Goal: Transaction & Acquisition: Purchase product/service

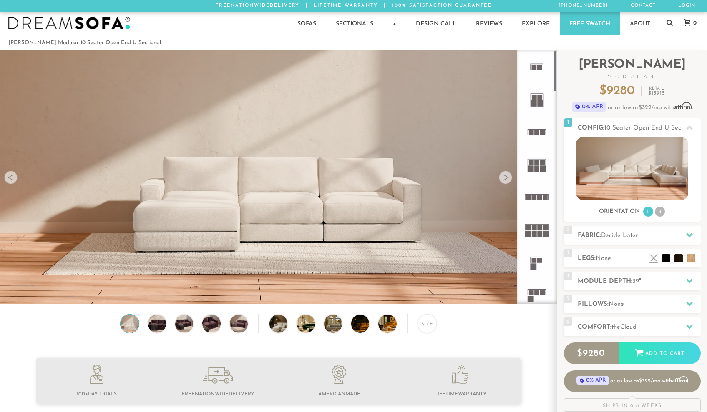
click at [505, 180] on div at bounding box center [505, 177] width 13 height 13
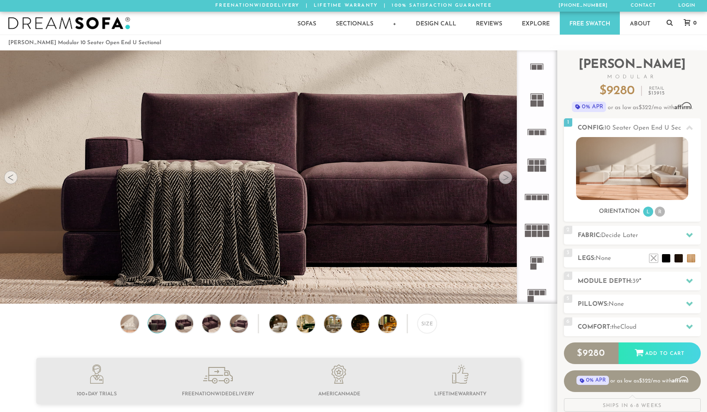
click at [505, 180] on div at bounding box center [505, 177] width 13 height 13
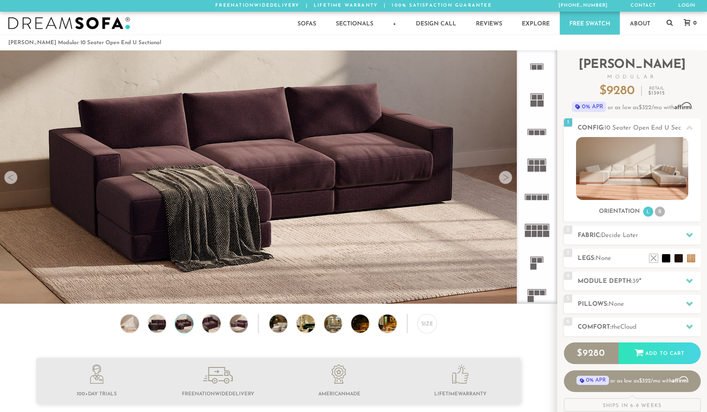
click at [505, 180] on div at bounding box center [505, 177] width 13 height 13
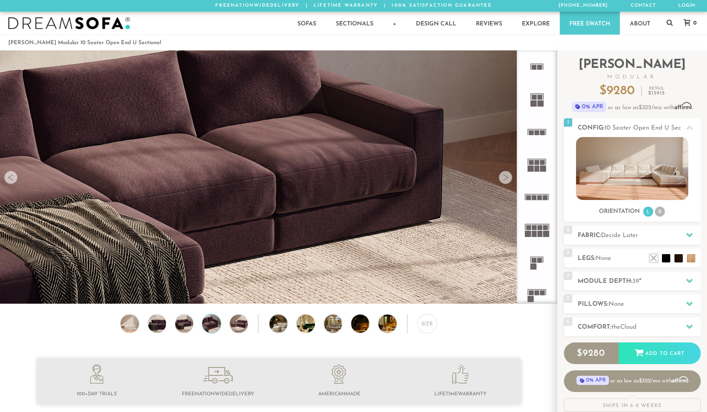
click at [505, 180] on div at bounding box center [505, 177] width 13 height 13
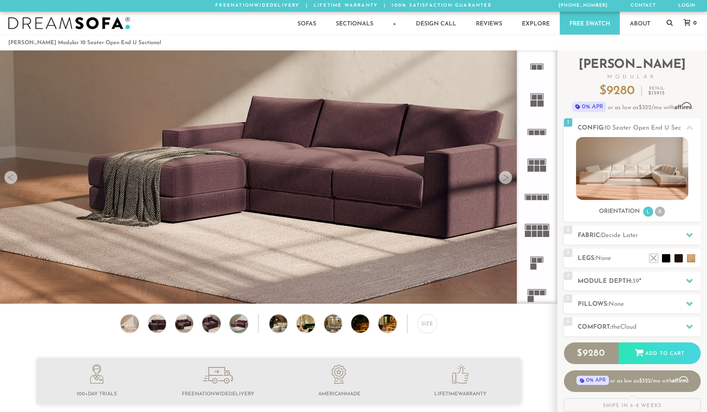
click at [505, 180] on div at bounding box center [505, 177] width 13 height 13
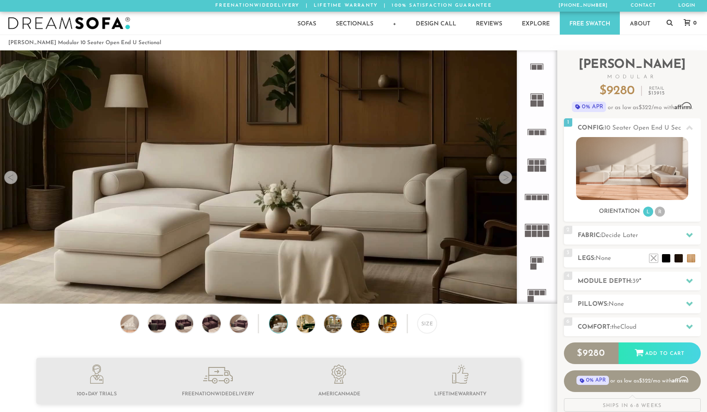
click at [505, 180] on div at bounding box center [505, 177] width 13 height 13
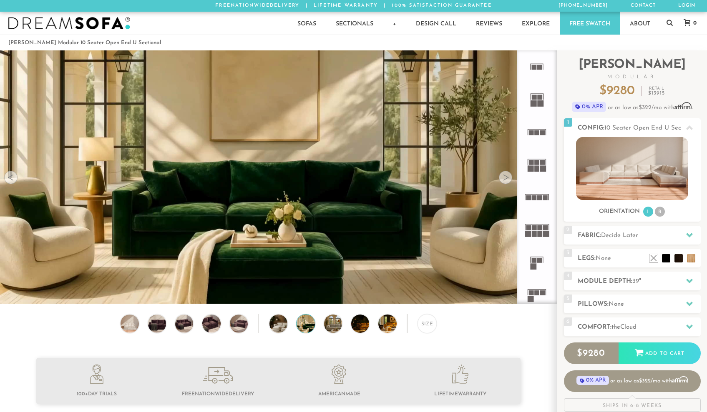
click at [505, 180] on div at bounding box center [505, 177] width 13 height 13
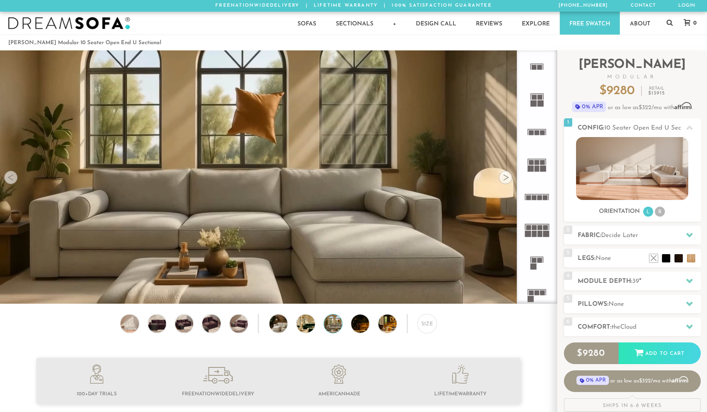
click at [505, 180] on div at bounding box center [505, 177] width 13 height 13
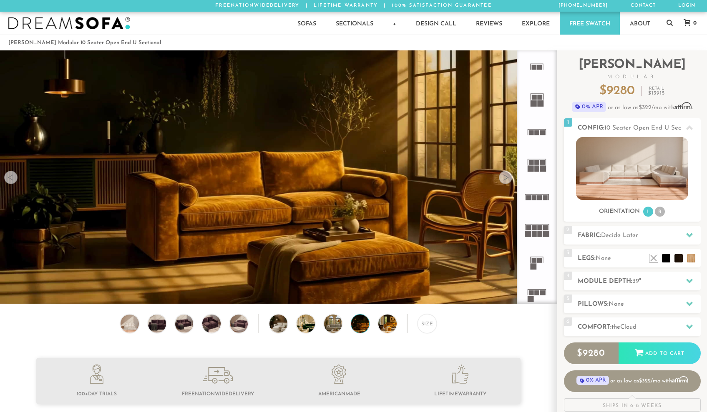
click at [505, 180] on div at bounding box center [505, 177] width 13 height 13
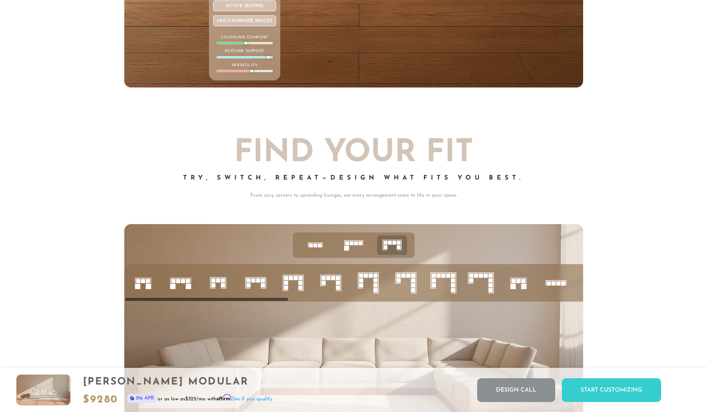
scroll to position [3420, 0]
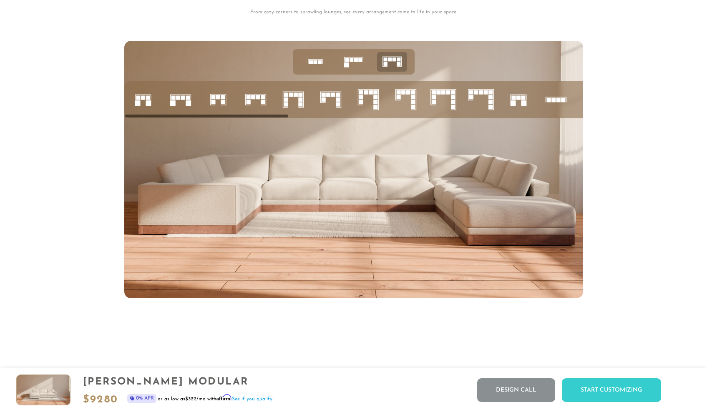
click at [488, 93] on icon at bounding box center [481, 99] width 28 height 28
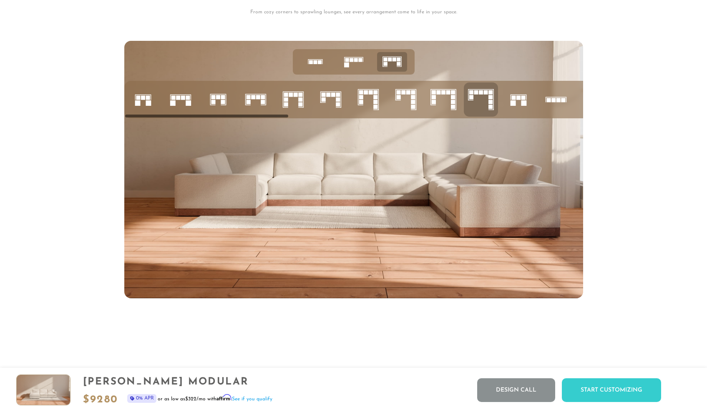
click at [519, 100] on rect at bounding box center [518, 97] width 4 height 4
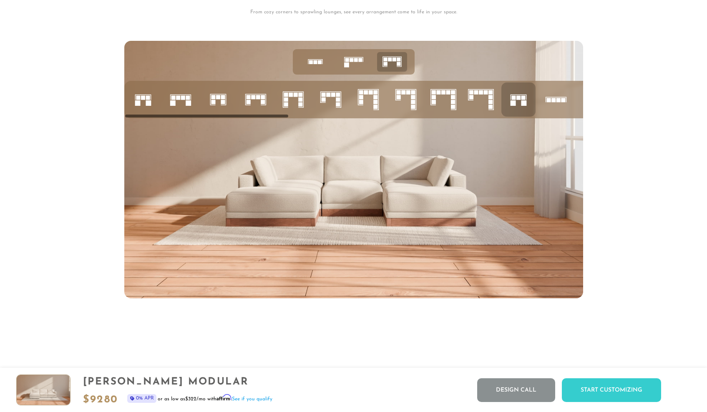
click at [437, 94] on rect at bounding box center [438, 92] width 4 height 4
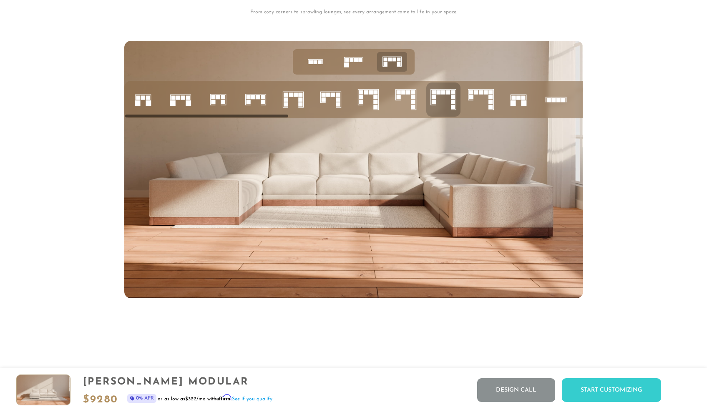
click at [369, 94] on rect at bounding box center [370, 92] width 4 height 4
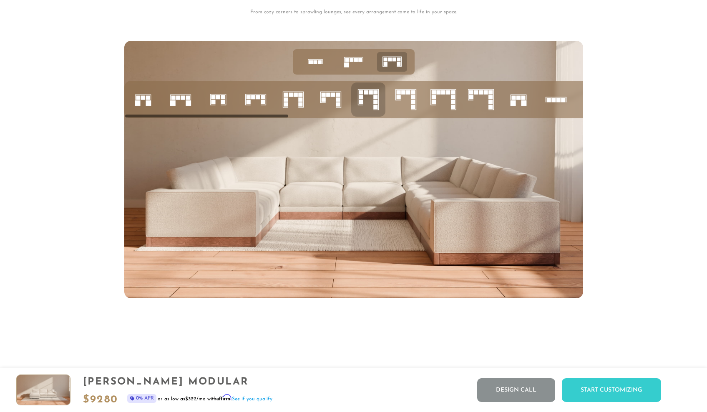
click at [333, 97] on rect at bounding box center [333, 95] width 4 height 4
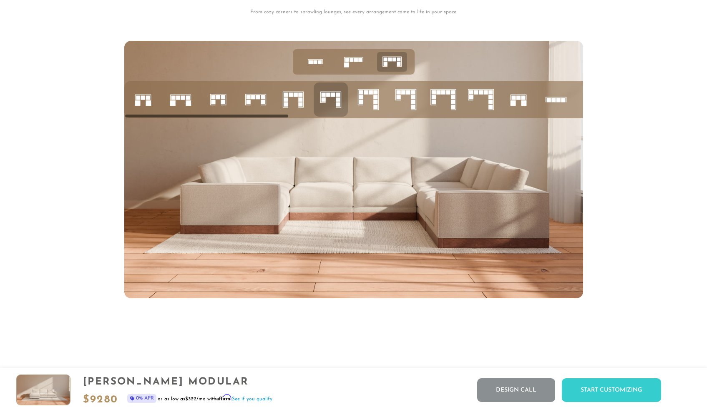
click at [295, 104] on icon at bounding box center [293, 99] width 28 height 28
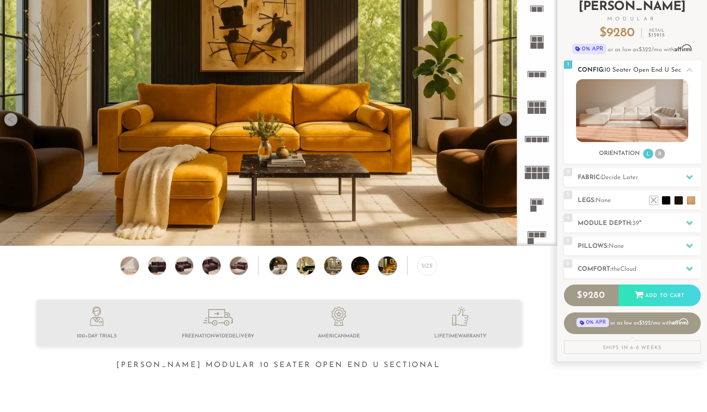
scroll to position [39, 0]
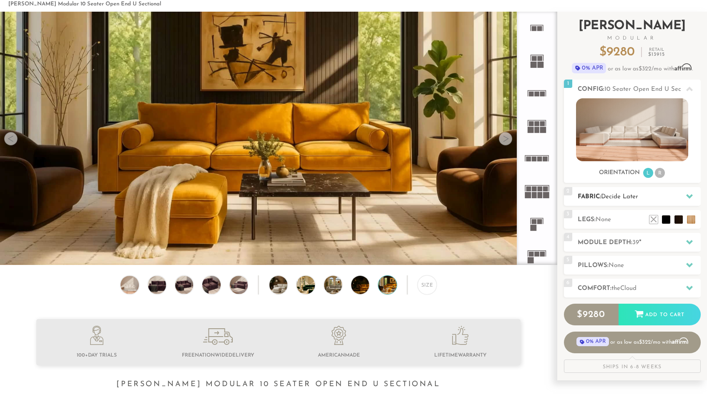
click at [650, 196] on h2 "Fabric: Decide Later" at bounding box center [638, 197] width 123 height 10
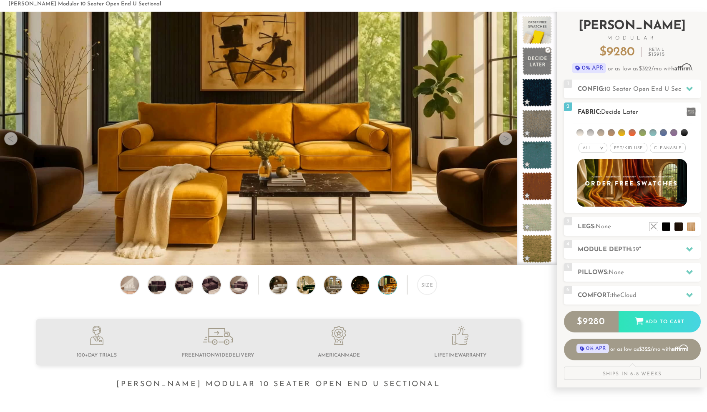
click at [660, 148] on span "Cleanable x" at bounding box center [668, 148] width 36 height 10
click at [629, 148] on span "Pet/Kid Use x" at bounding box center [625, 148] width 38 height 10
click at [657, 149] on span "Cleanable x" at bounding box center [671, 148] width 42 height 10
click at [592, 133] on li at bounding box center [590, 132] width 7 height 7
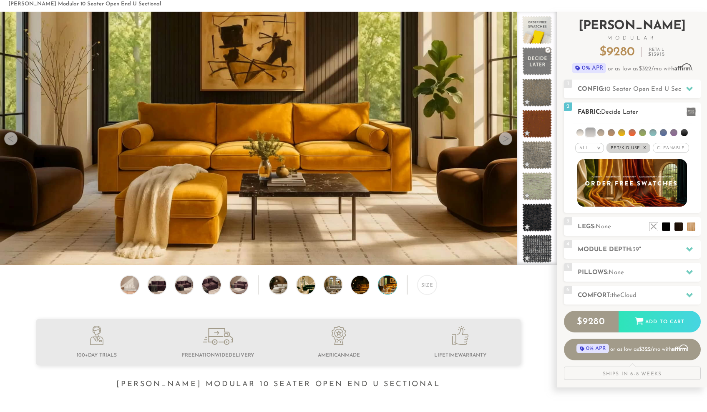
click at [601, 133] on li at bounding box center [600, 132] width 7 height 7
click at [668, 148] on span "Cleanable x" at bounding box center [671, 148] width 36 height 10
click at [683, 133] on li at bounding box center [683, 132] width 7 height 7
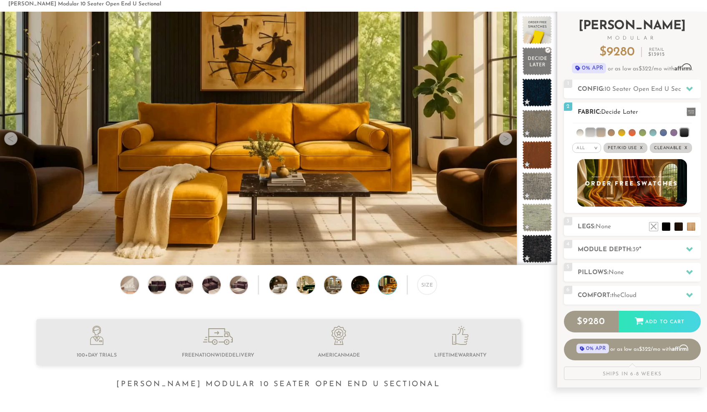
click at [673, 133] on li at bounding box center [673, 132] width 7 height 7
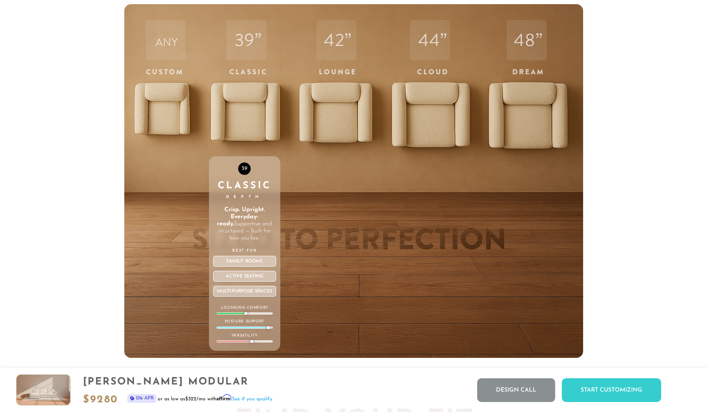
scroll to position [3082, 0]
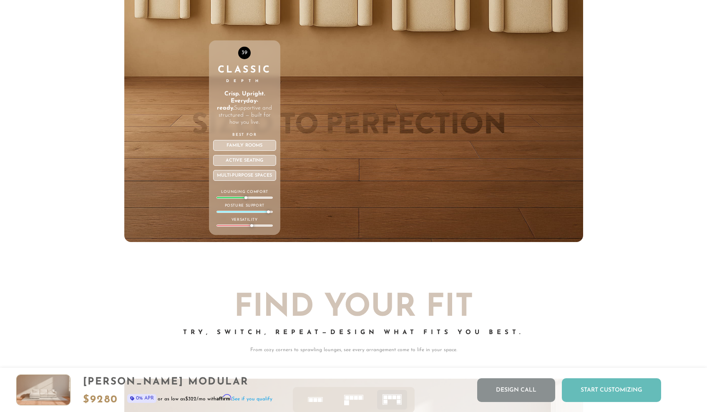
click at [602, 398] on div "Start Customizing" at bounding box center [611, 391] width 99 height 24
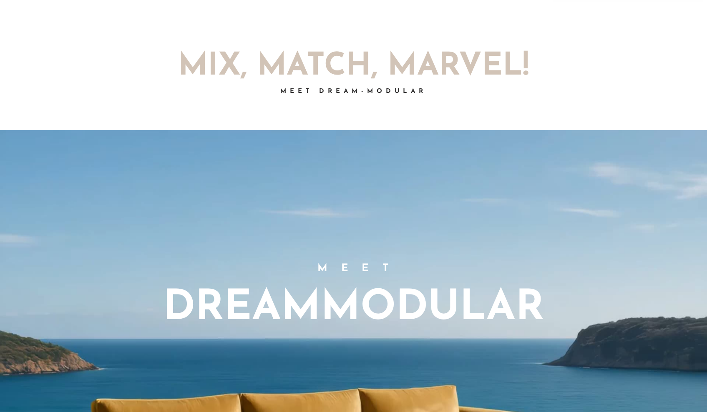
scroll to position [0, 0]
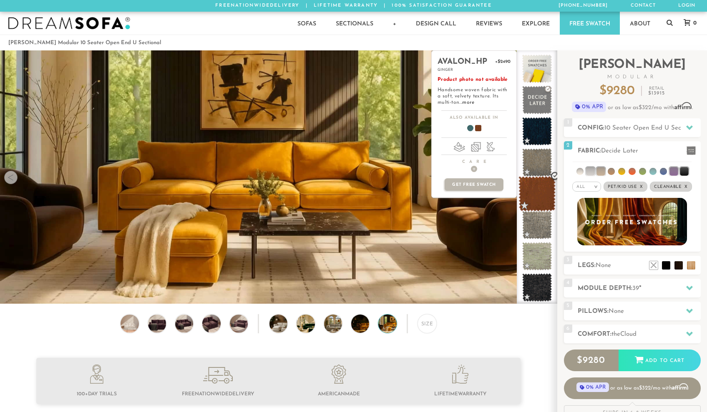
click at [535, 196] on span at bounding box center [536, 193] width 37 height 35
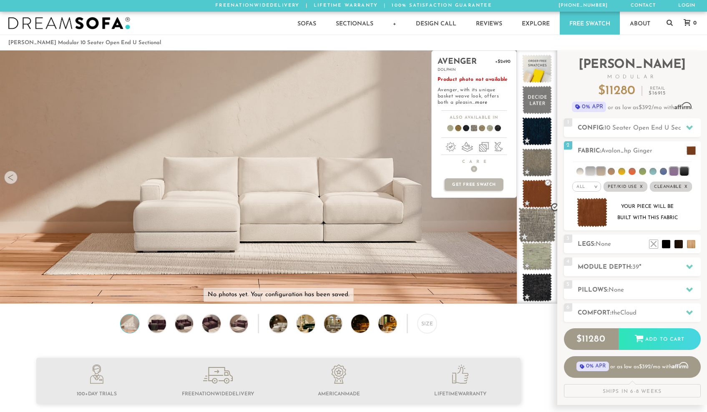
click at [536, 232] on span at bounding box center [536, 225] width 37 height 35
click at [535, 223] on span at bounding box center [536, 225] width 37 height 35
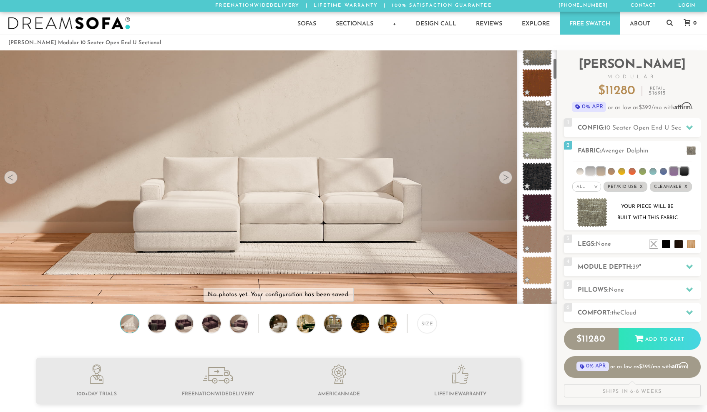
scroll to position [120, 0]
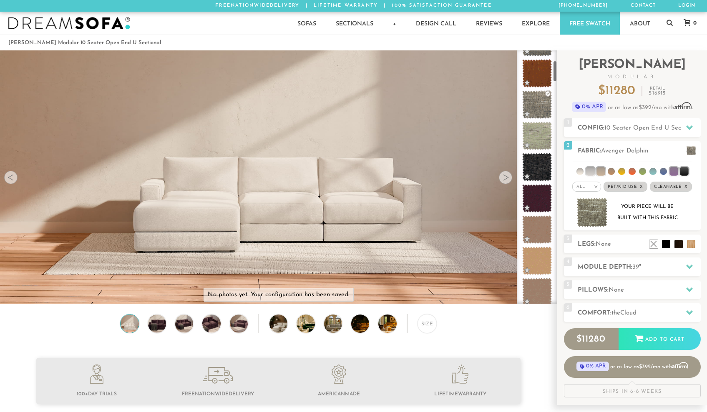
drag, startPoint x: 554, startPoint y: 65, endPoint x: 553, endPoint y: 75, distance: 10.5
click at [553, 75] on div at bounding box center [537, 176] width 40 height 253
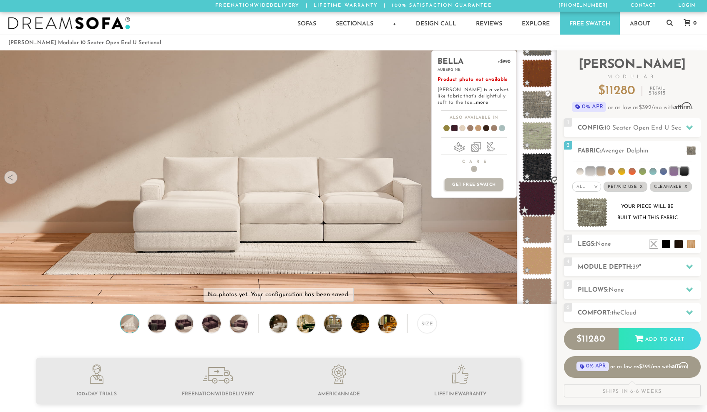
click at [538, 199] on span at bounding box center [536, 198] width 37 height 35
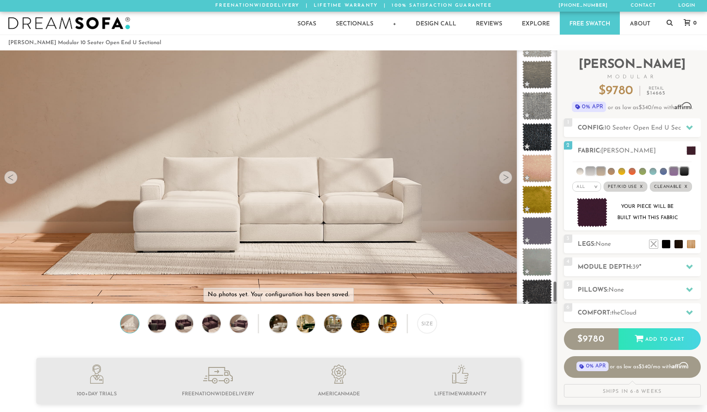
scroll to position [2720, 0]
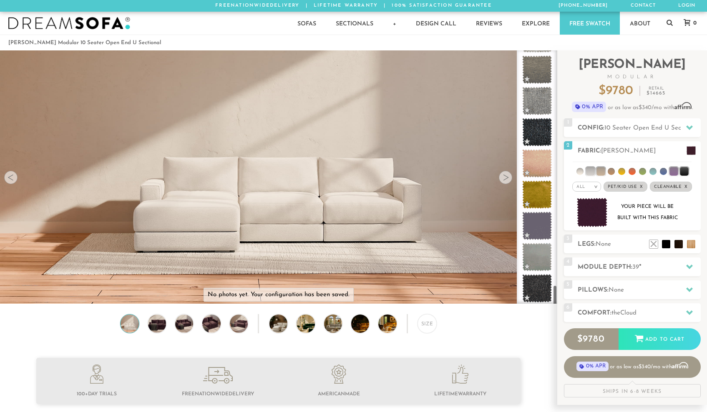
drag, startPoint x: 555, startPoint y: 72, endPoint x: 548, endPoint y: 298, distance: 226.1
click at [548, 298] on div at bounding box center [537, 176] width 40 height 253
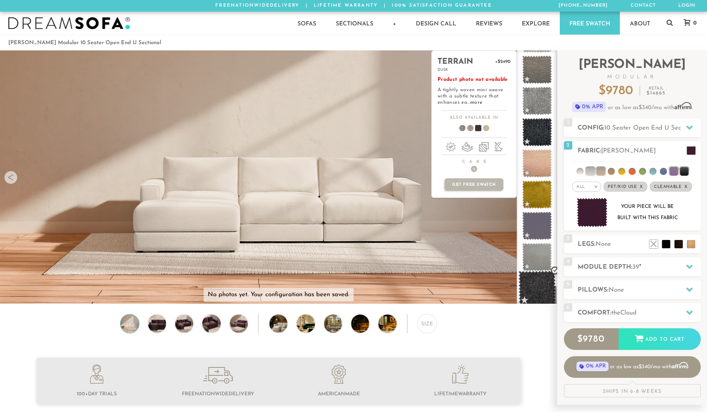
click at [537, 289] on span at bounding box center [536, 288] width 37 height 35
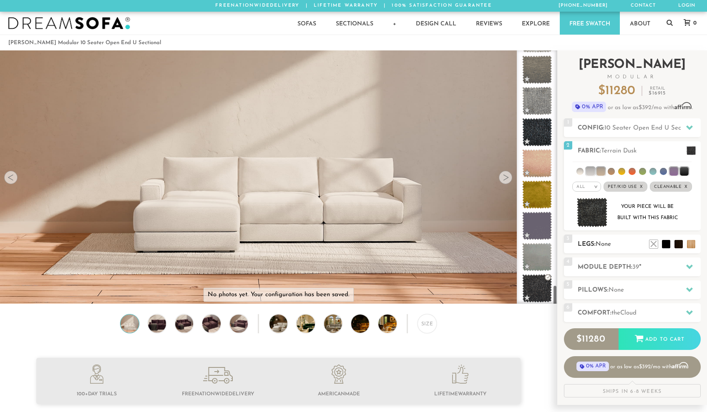
click at [598, 250] on div "3 Legs: None $0 $199 Nailheads:" at bounding box center [632, 244] width 137 height 19
click at [691, 244] on li at bounding box center [678, 231] width 33 height 33
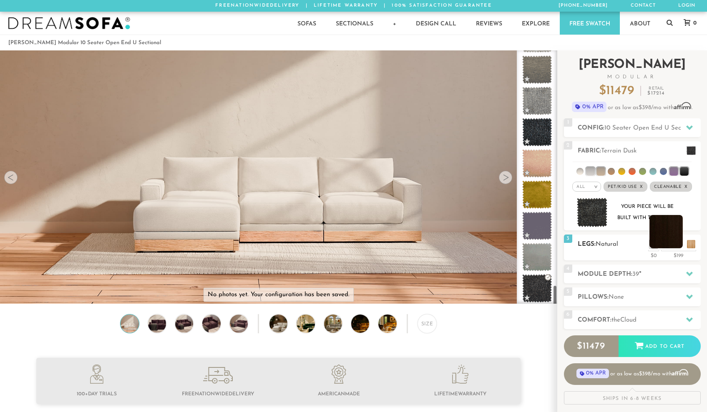
click at [680, 244] on li at bounding box center [665, 231] width 33 height 33
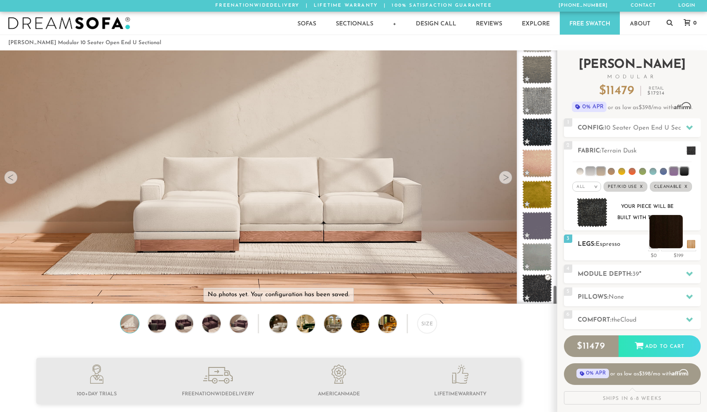
click at [665, 248] on li at bounding box center [665, 231] width 33 height 33
click at [663, 246] on li at bounding box center [653, 231] width 33 height 33
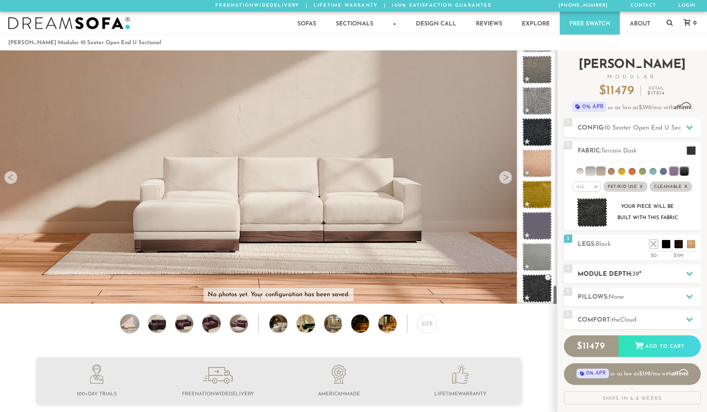
click at [687, 274] on icon at bounding box center [689, 274] width 7 height 5
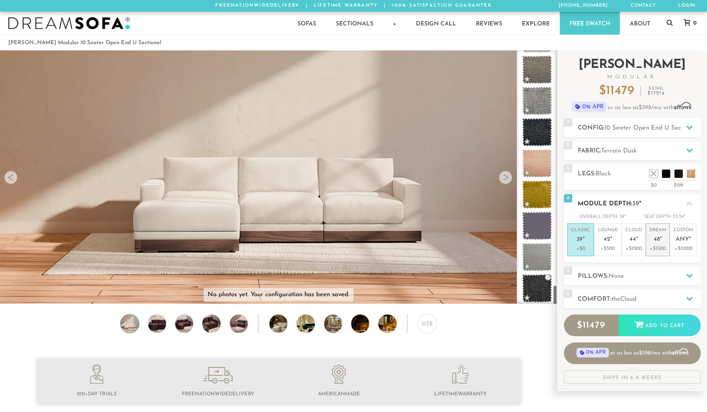
click at [660, 236] on em """ at bounding box center [661, 239] width 2 height 7
click at [664, 278] on h2 "Pillows: None" at bounding box center [638, 277] width 123 height 10
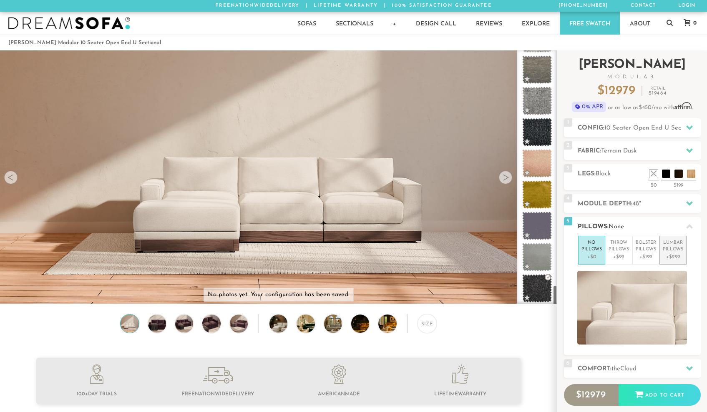
click at [674, 255] on p "+$299" at bounding box center [673, 257] width 20 height 8
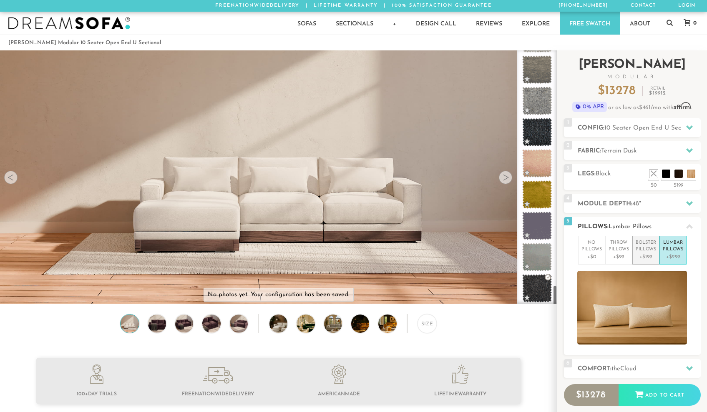
click at [651, 253] on p "+$199" at bounding box center [645, 257] width 20 height 8
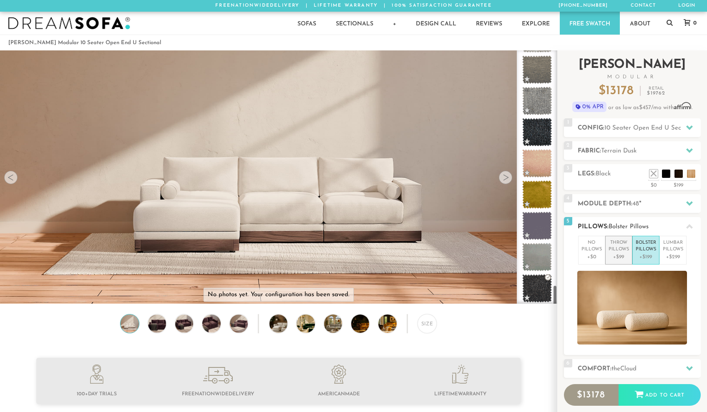
click at [620, 255] on p "+$99" at bounding box center [618, 257] width 20 height 8
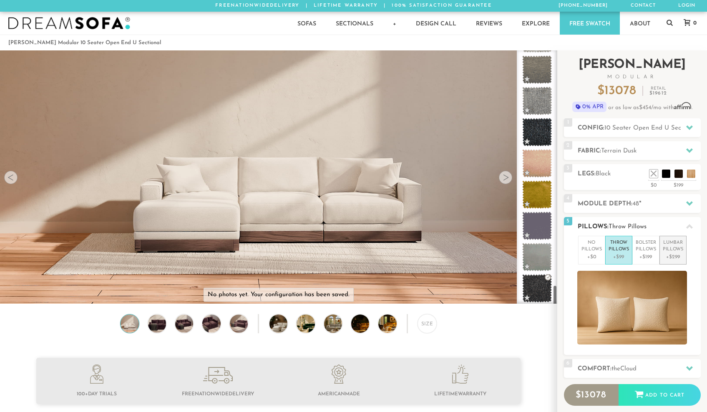
click at [676, 254] on p "+$299" at bounding box center [673, 257] width 20 height 8
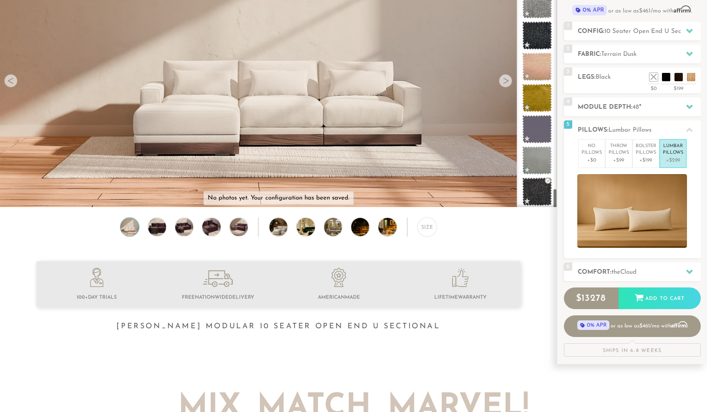
scroll to position [155, 0]
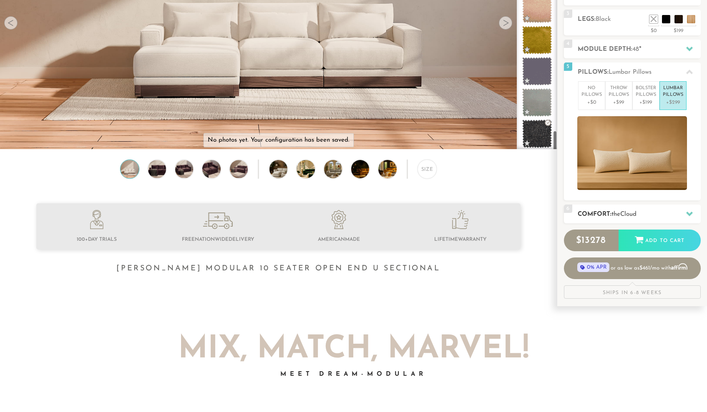
click at [690, 213] on icon at bounding box center [689, 214] width 7 height 5
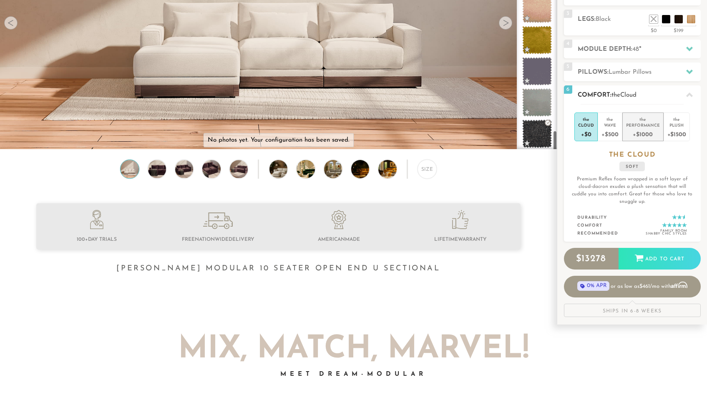
click at [644, 133] on div "+$1000" at bounding box center [643, 134] width 34 height 12
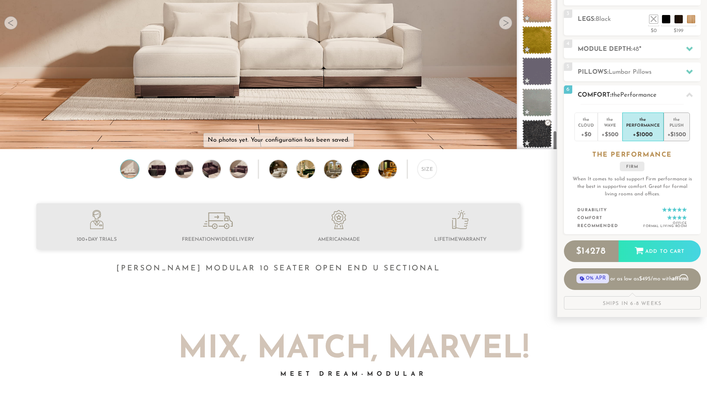
click at [680, 133] on div "+$1500" at bounding box center [676, 134] width 19 height 12
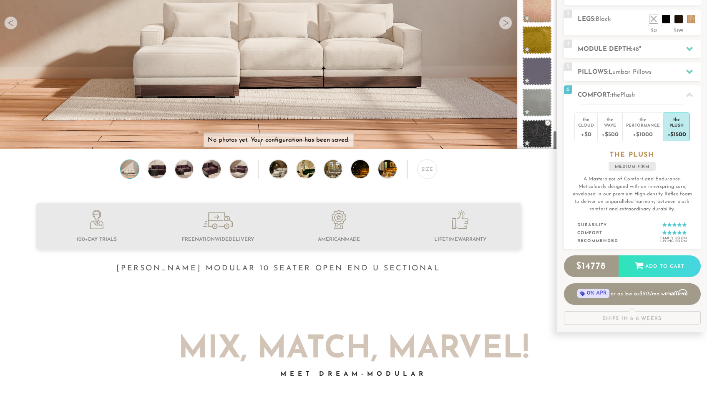
scroll to position [0, 0]
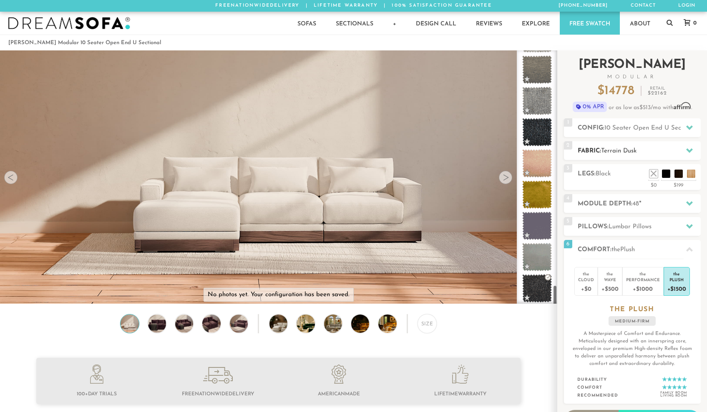
click at [690, 148] on icon at bounding box center [689, 150] width 7 height 7
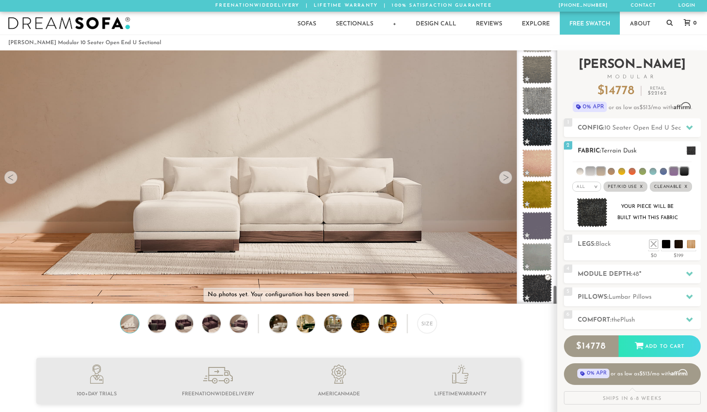
click at [634, 152] on span "Terrain Dusk" at bounding box center [618, 151] width 35 height 6
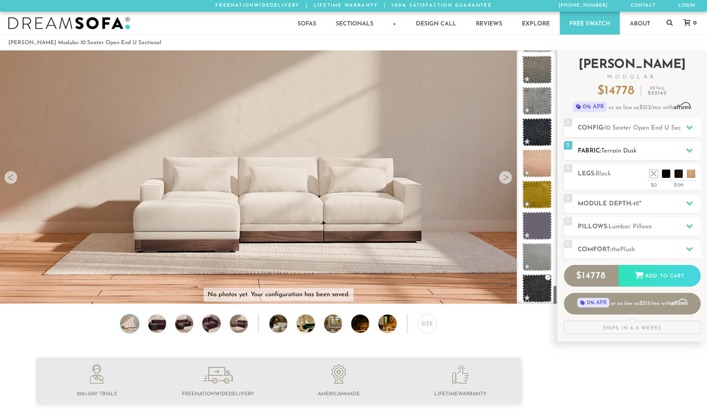
click at [678, 153] on h2 "Fabric: Terrain Dusk" at bounding box center [638, 151] width 123 height 10
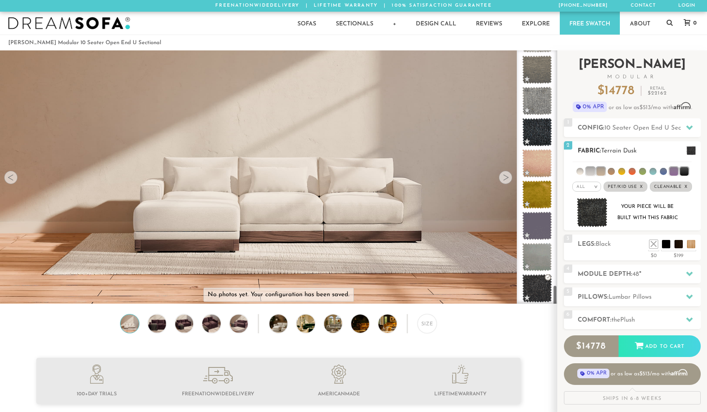
click at [603, 172] on li at bounding box center [600, 171] width 8 height 8
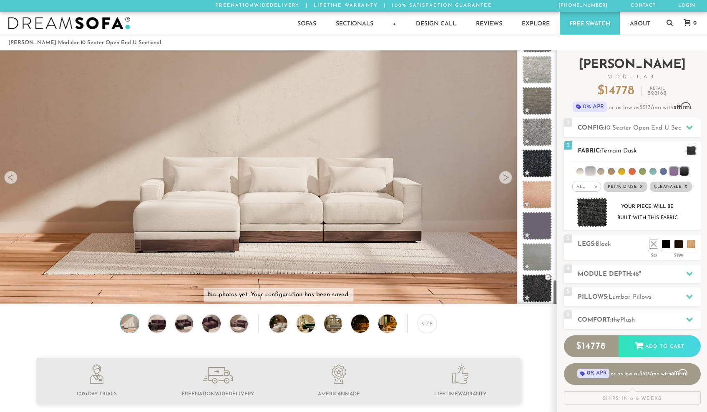
click at [594, 173] on li at bounding box center [590, 171] width 8 height 8
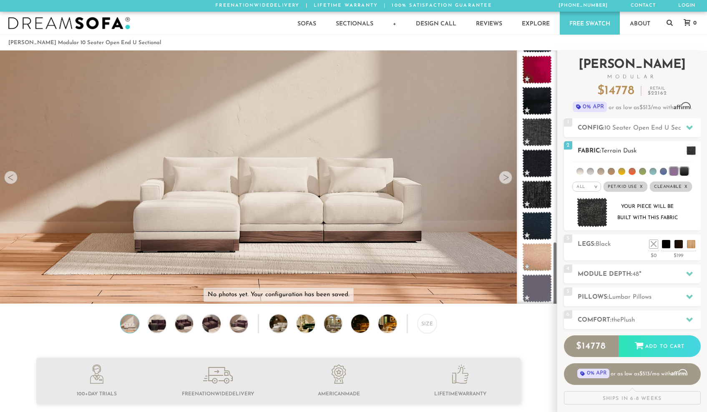
click at [684, 169] on li at bounding box center [684, 171] width 8 height 8
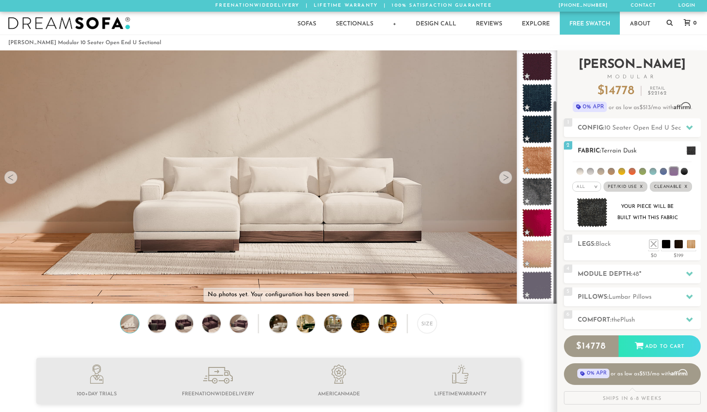
scroll to position [62, 0]
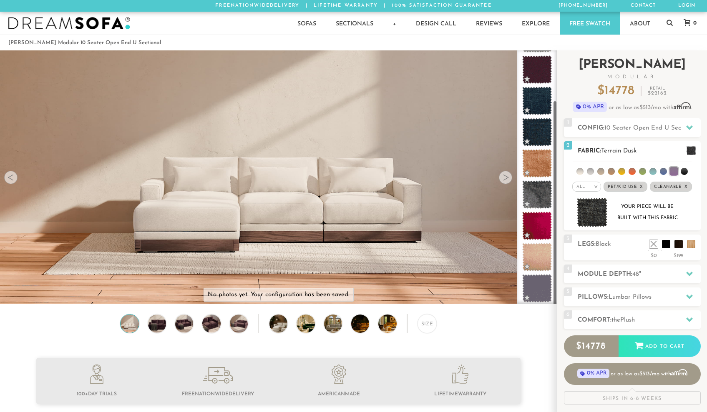
click at [674, 171] on li at bounding box center [673, 171] width 8 height 8
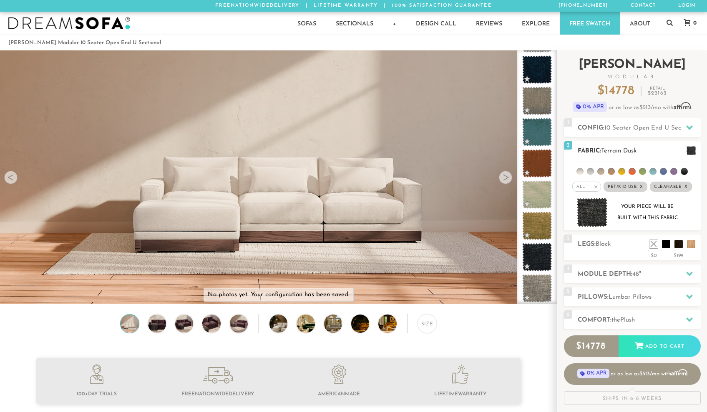
click at [673, 170] on li at bounding box center [673, 171] width 7 height 7
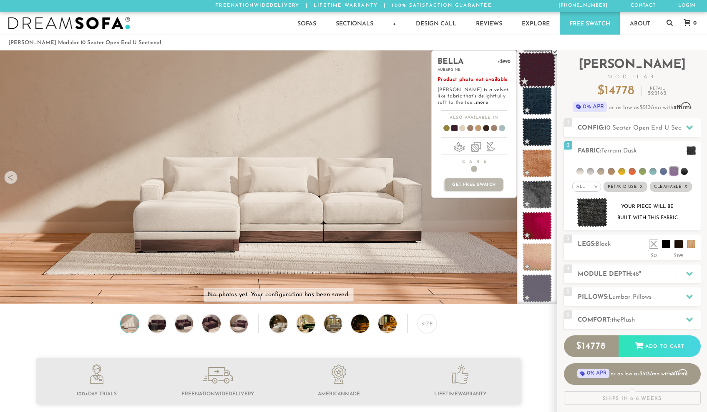
click at [535, 72] on span at bounding box center [536, 69] width 37 height 35
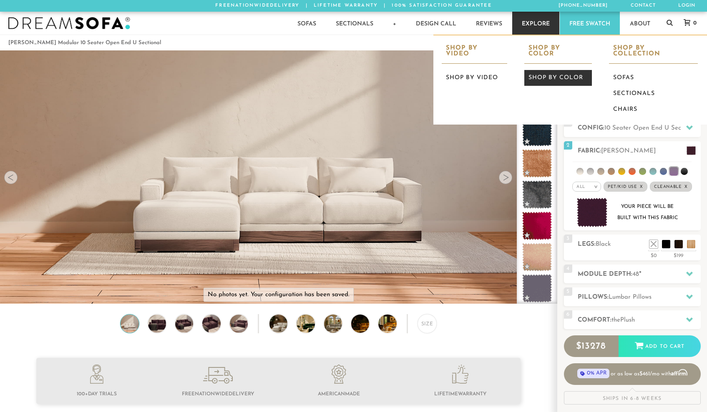
click at [550, 70] on link "Shop by Color" at bounding box center [558, 78] width 68 height 16
